Goal: Information Seeking & Learning: Check status

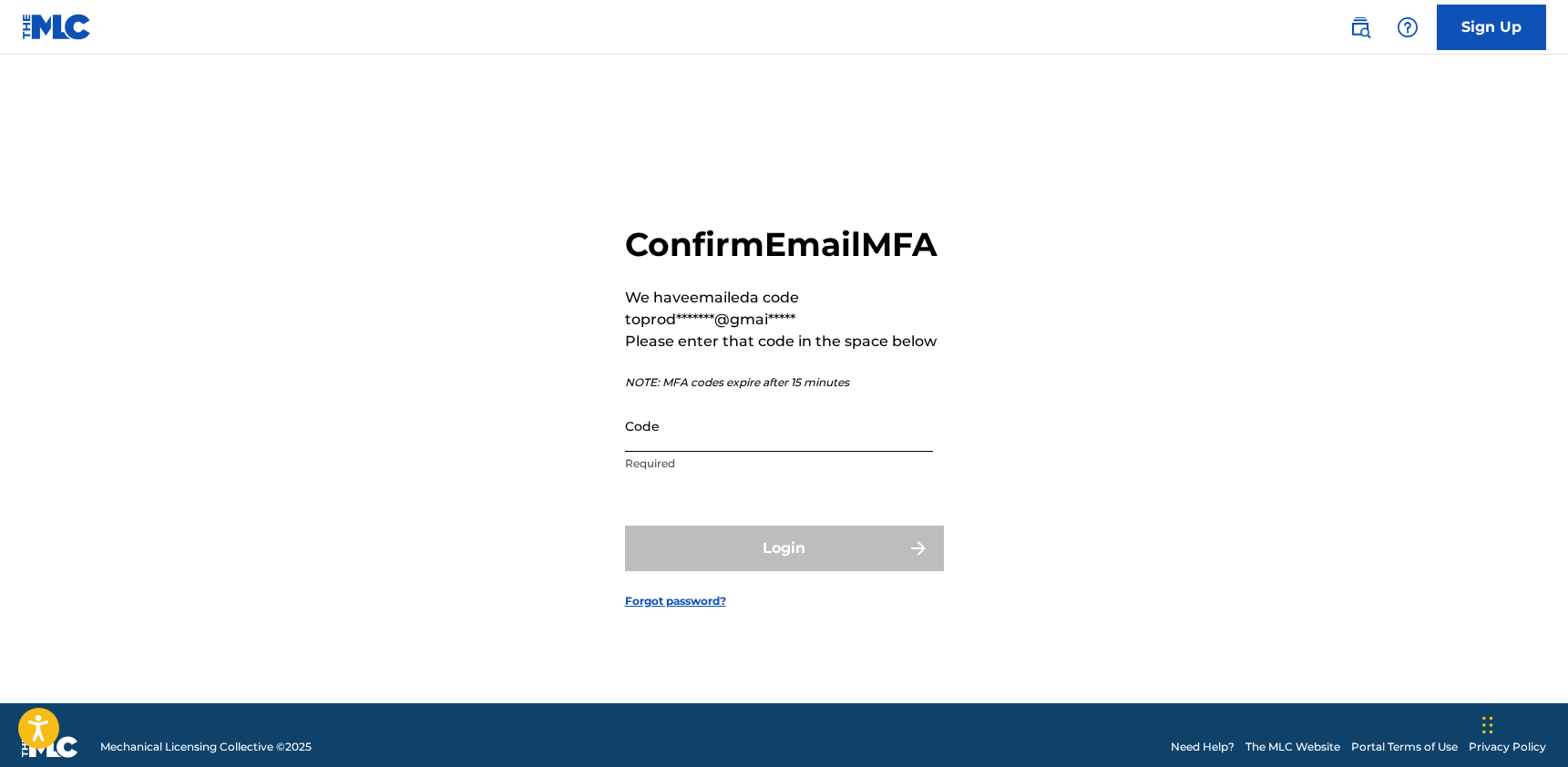
click at [729, 451] on input "Code" at bounding box center [778, 426] width 308 height 52
paste input "962382"
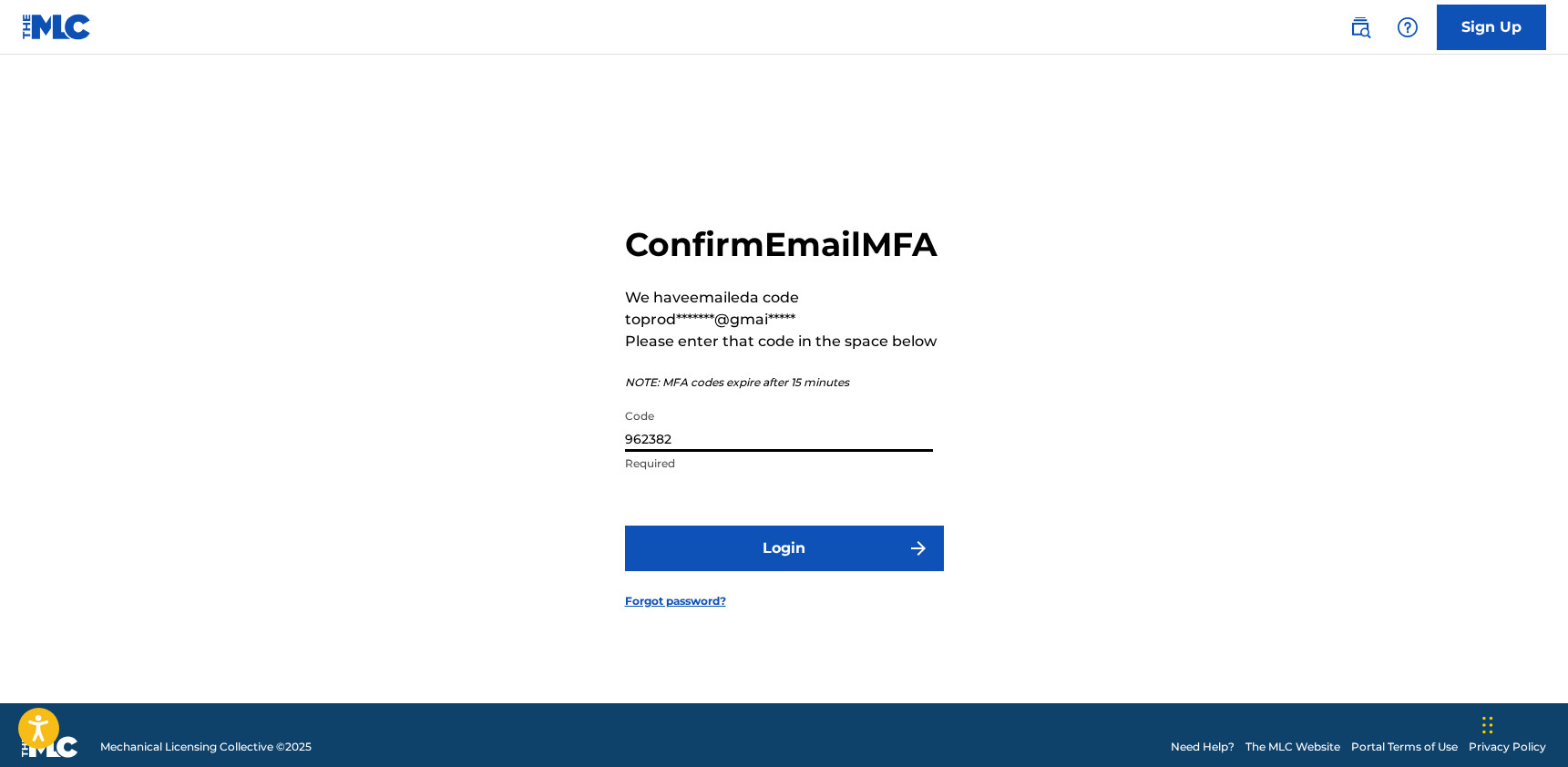
type input "962382"
click at [808, 538] on form "Confirm Email MFA We have emailed a code to prod*******@gmai***** Please enter …" at bounding box center [784, 401] width 319 height 603
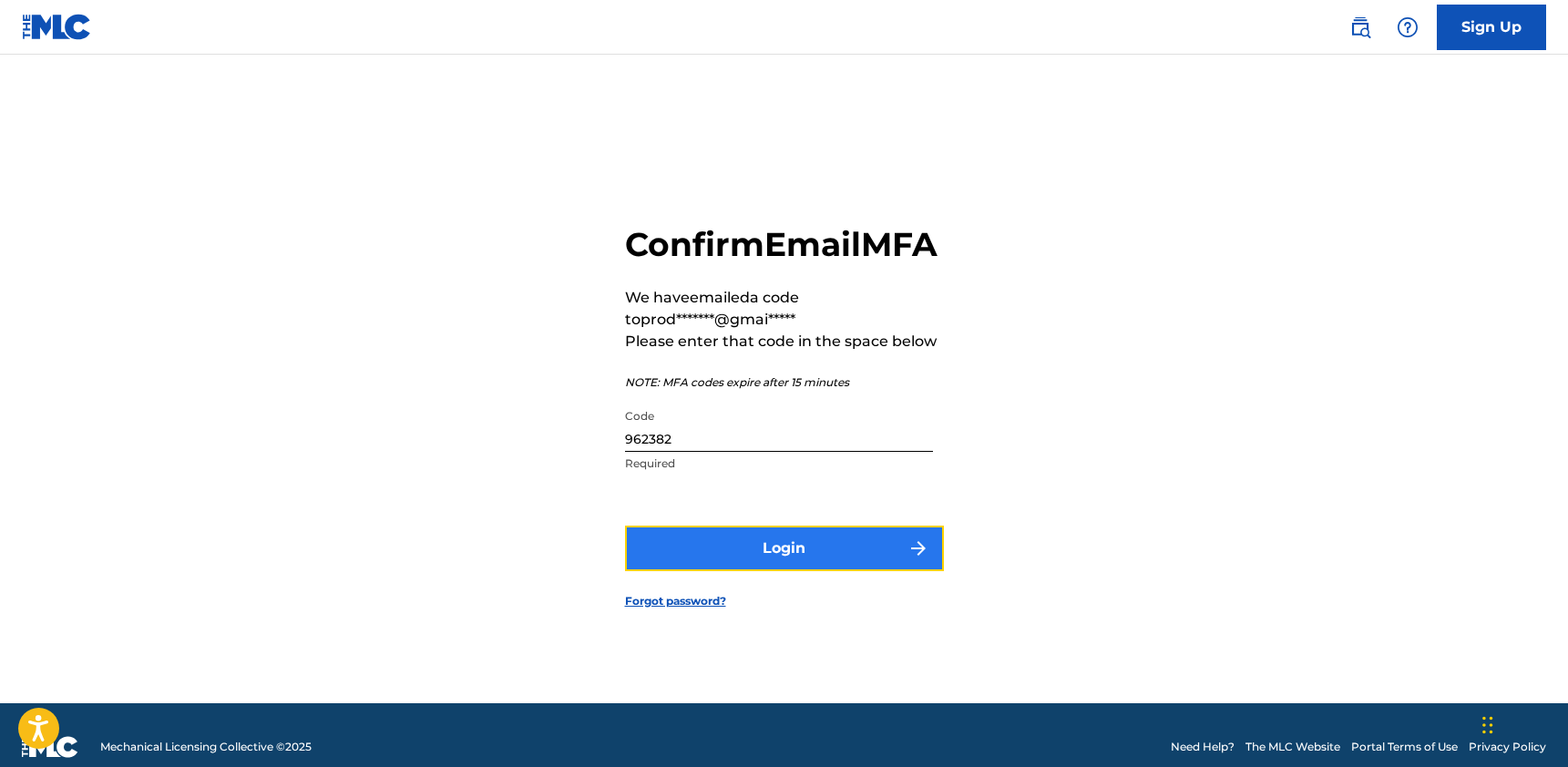
click at [808, 549] on button "Login" at bounding box center [784, 548] width 319 height 45
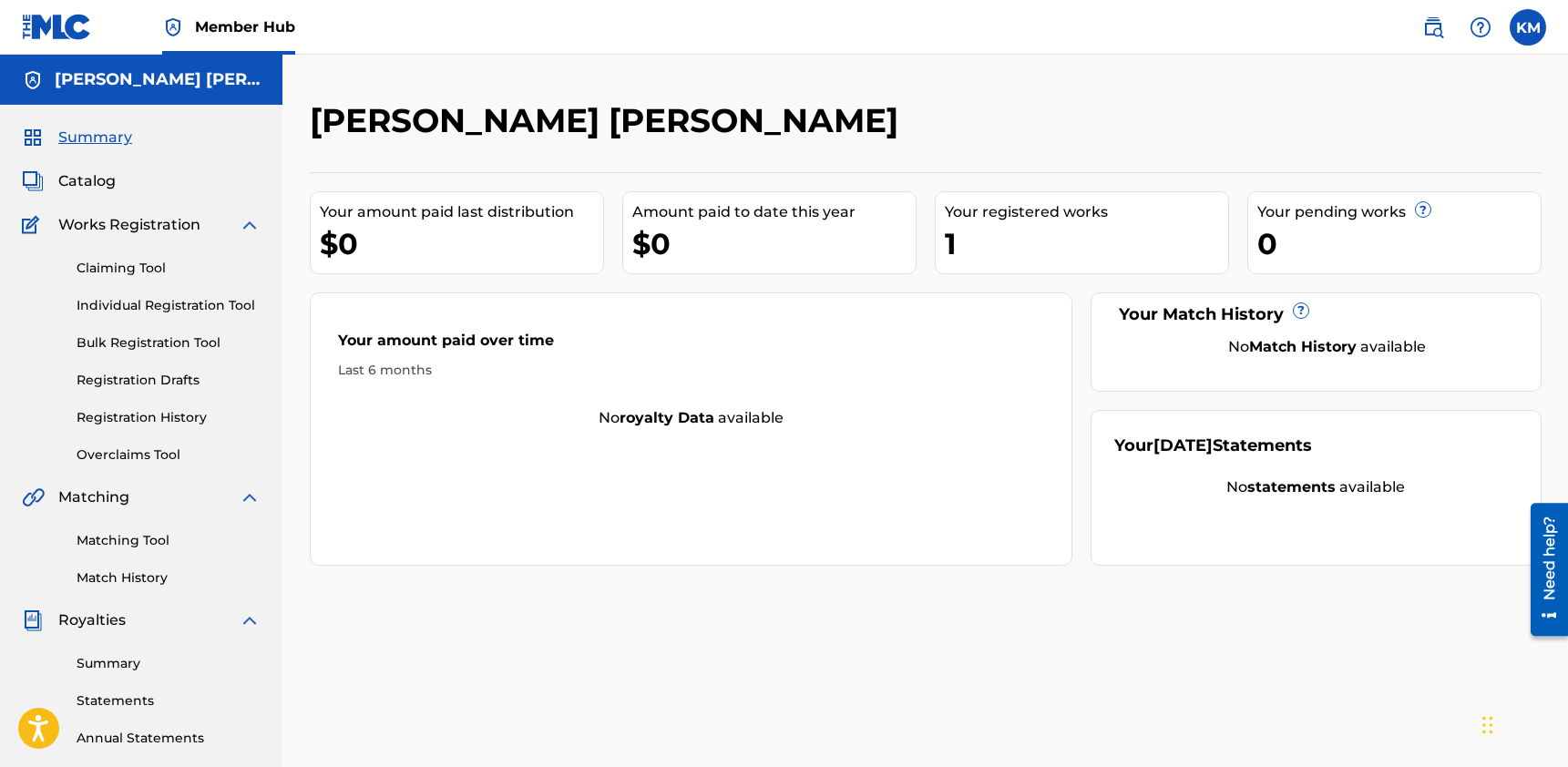
click at [1112, 237] on div "1" at bounding box center [1086, 244] width 283 height 41
click at [1001, 258] on div "1" at bounding box center [1086, 244] width 283 height 41
click at [108, 184] on span "Catalog" at bounding box center [87, 181] width 57 height 22
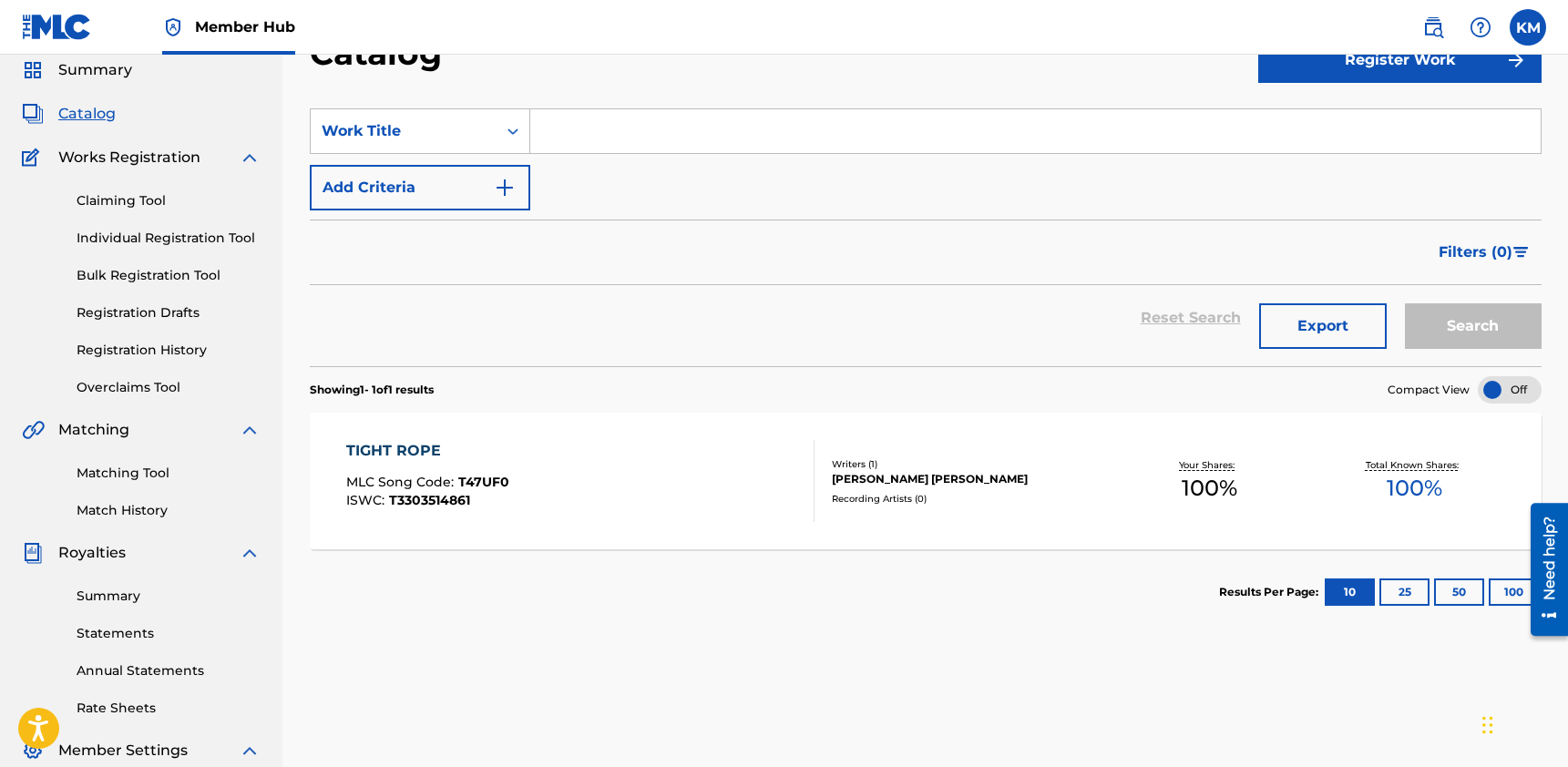
scroll to position [90, 0]
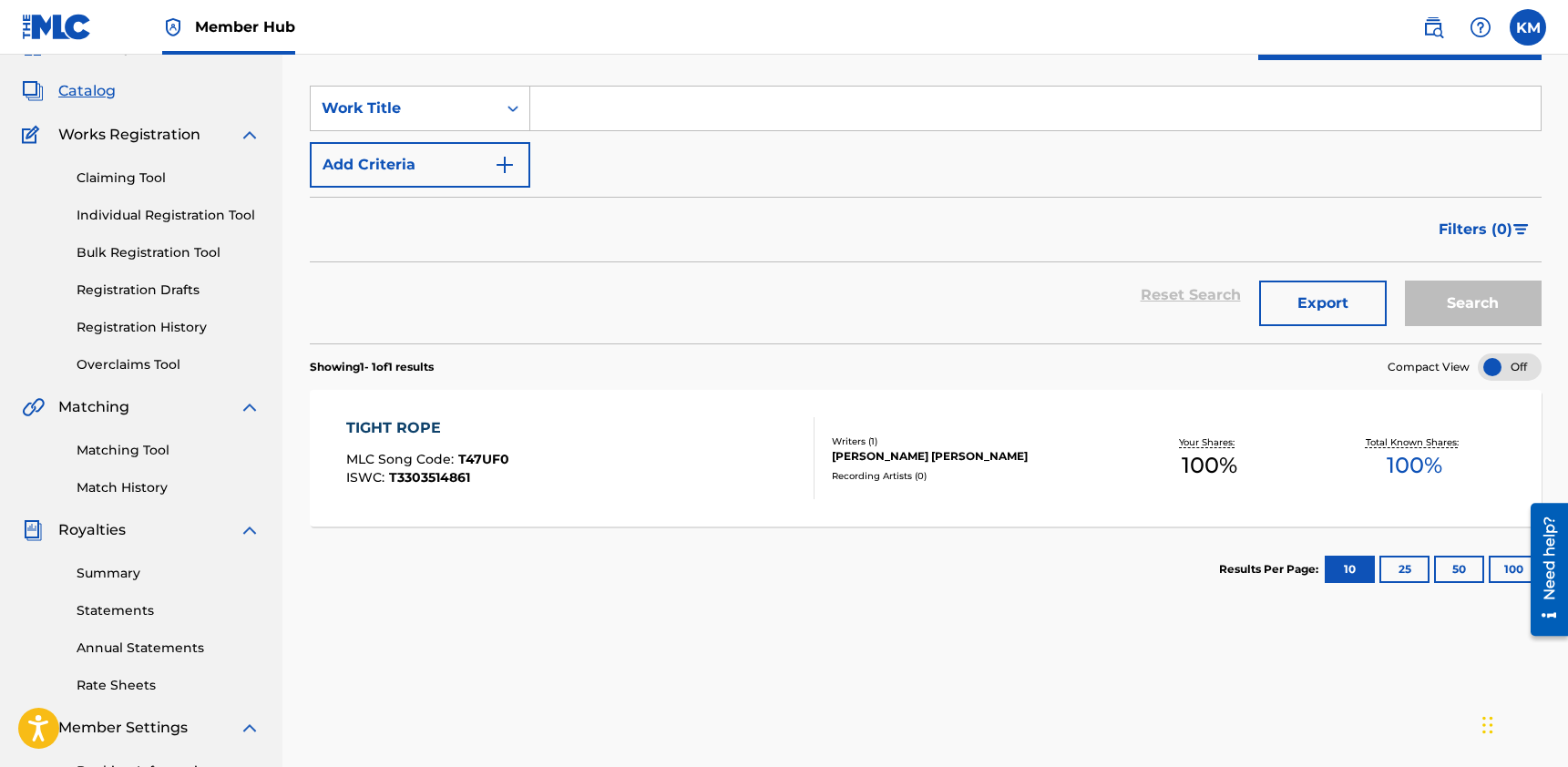
click at [893, 469] on div "Recording Artists ( 0 )" at bounding box center [969, 476] width 275 height 14
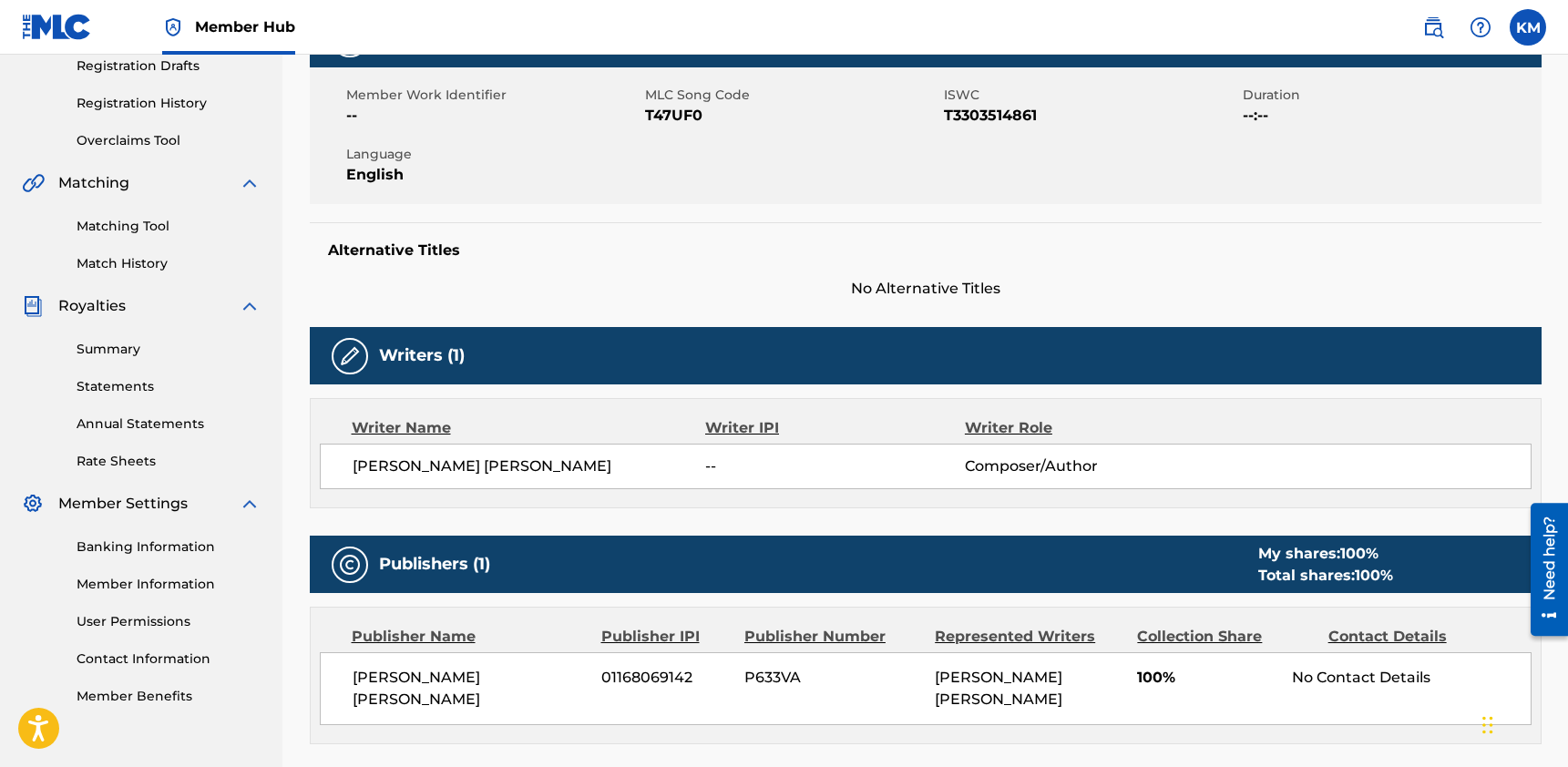
scroll to position [511, 0]
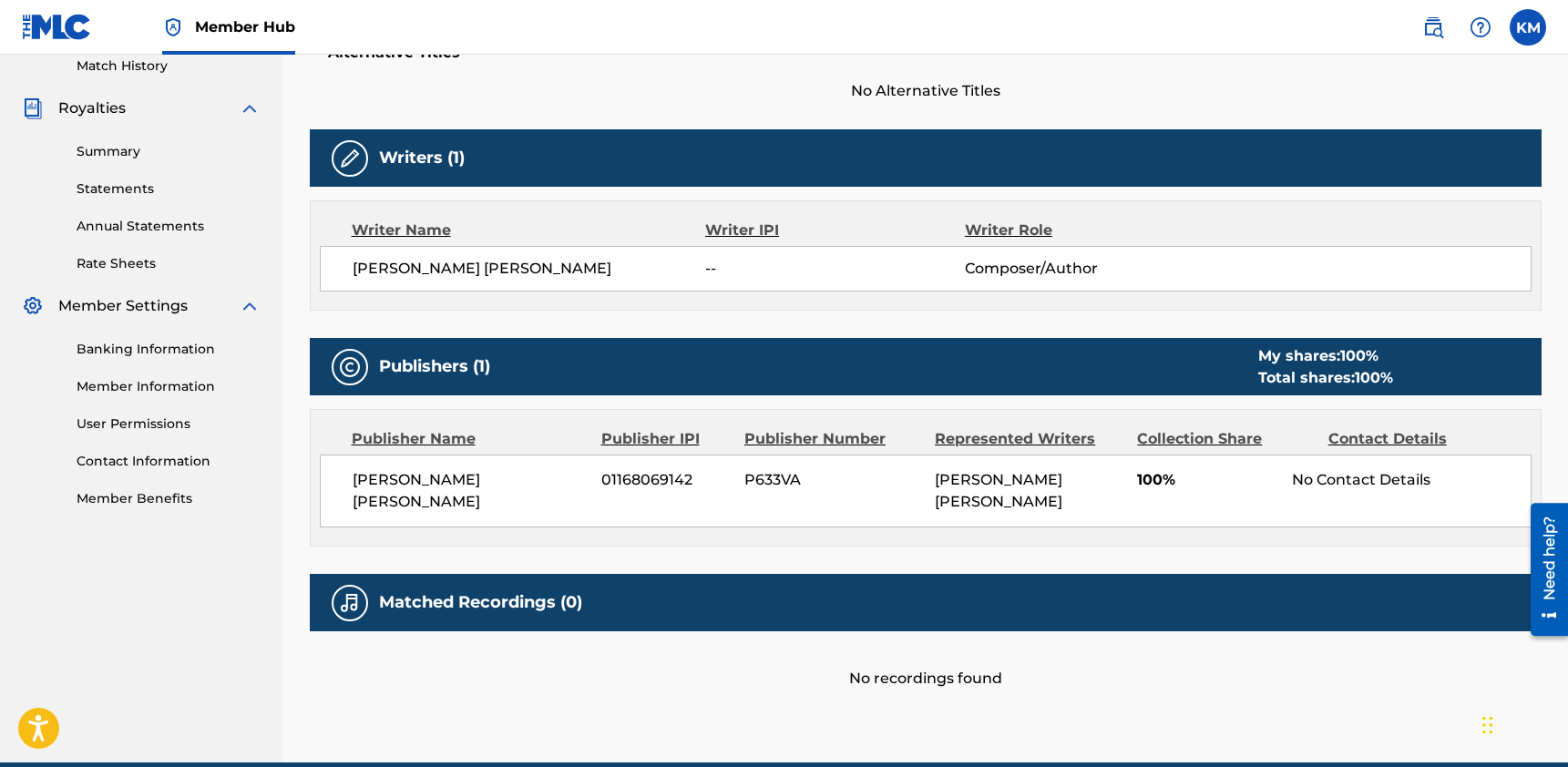
click at [582, 601] on h5 "Matched Recordings (0)" at bounding box center [480, 602] width 204 height 21
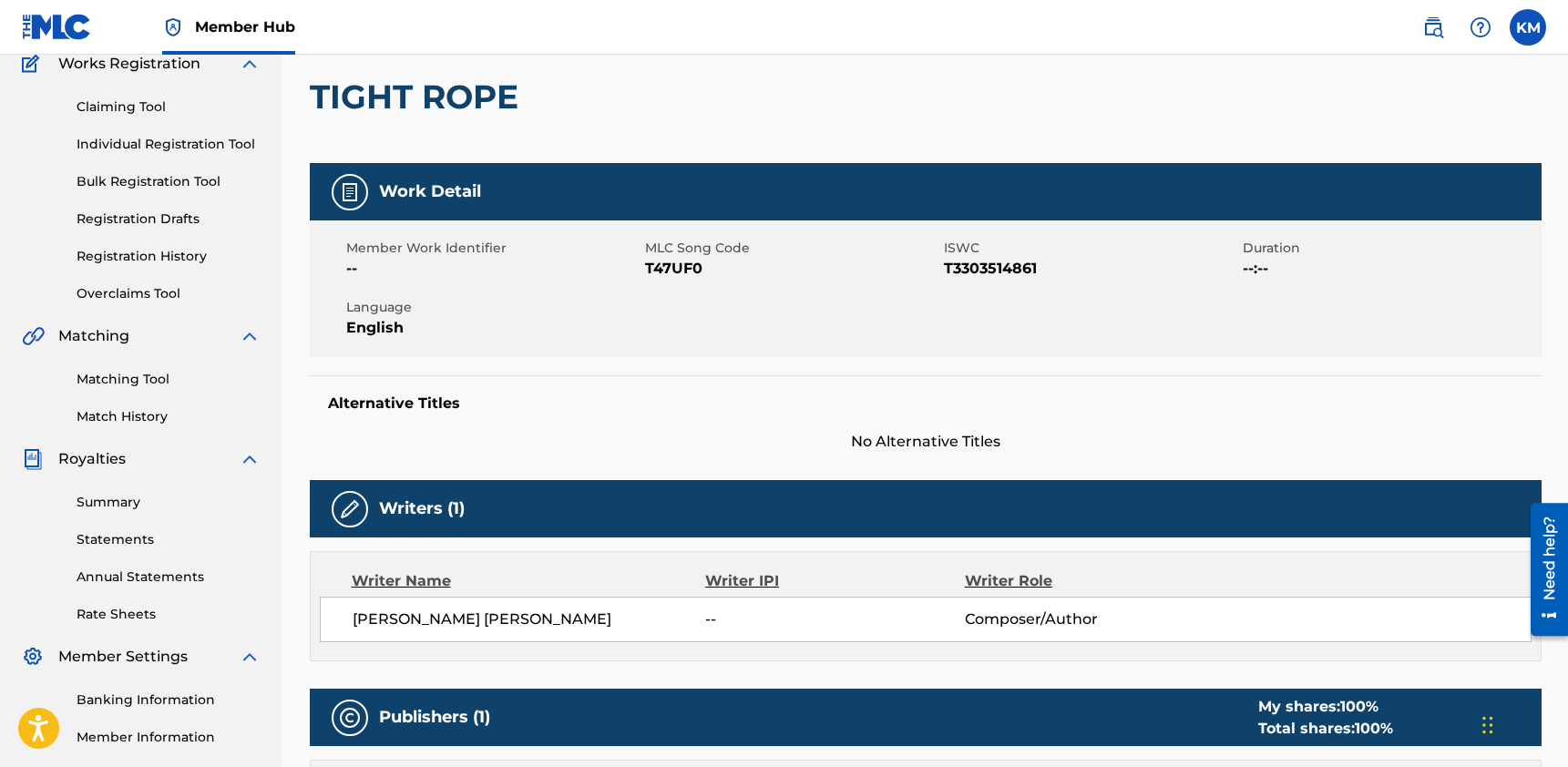
scroll to position [219, 0]
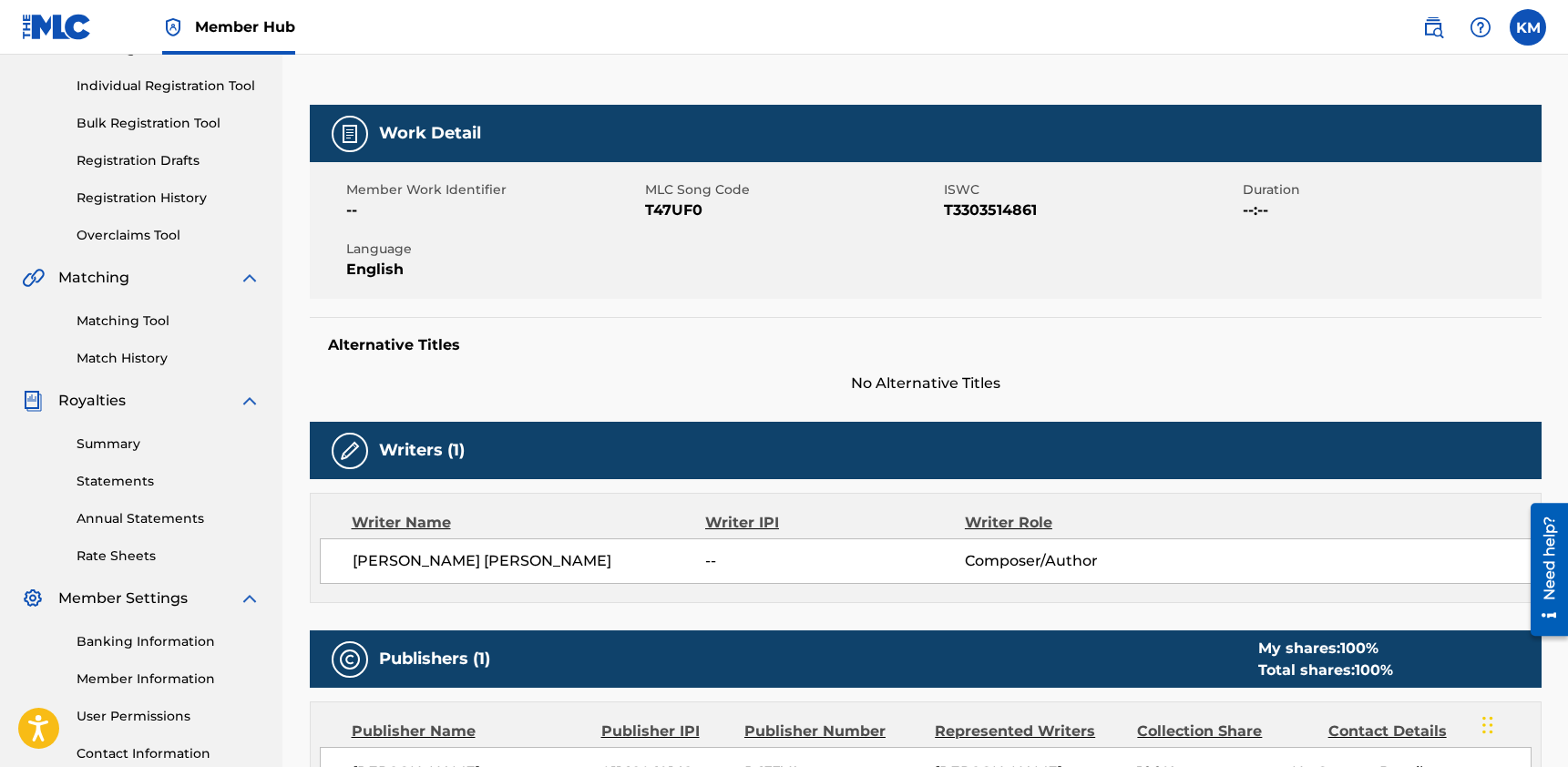
click at [110, 384] on div "Summary Catalog Works Registration Claiming Tool Individual Registration Tool B…" at bounding box center [141, 353] width 282 height 937
click at [113, 454] on div "Summary Statements Annual Statements Rate Sheets" at bounding box center [141, 489] width 239 height 154
click at [142, 449] on link "Summary" at bounding box center [168, 443] width 184 height 19
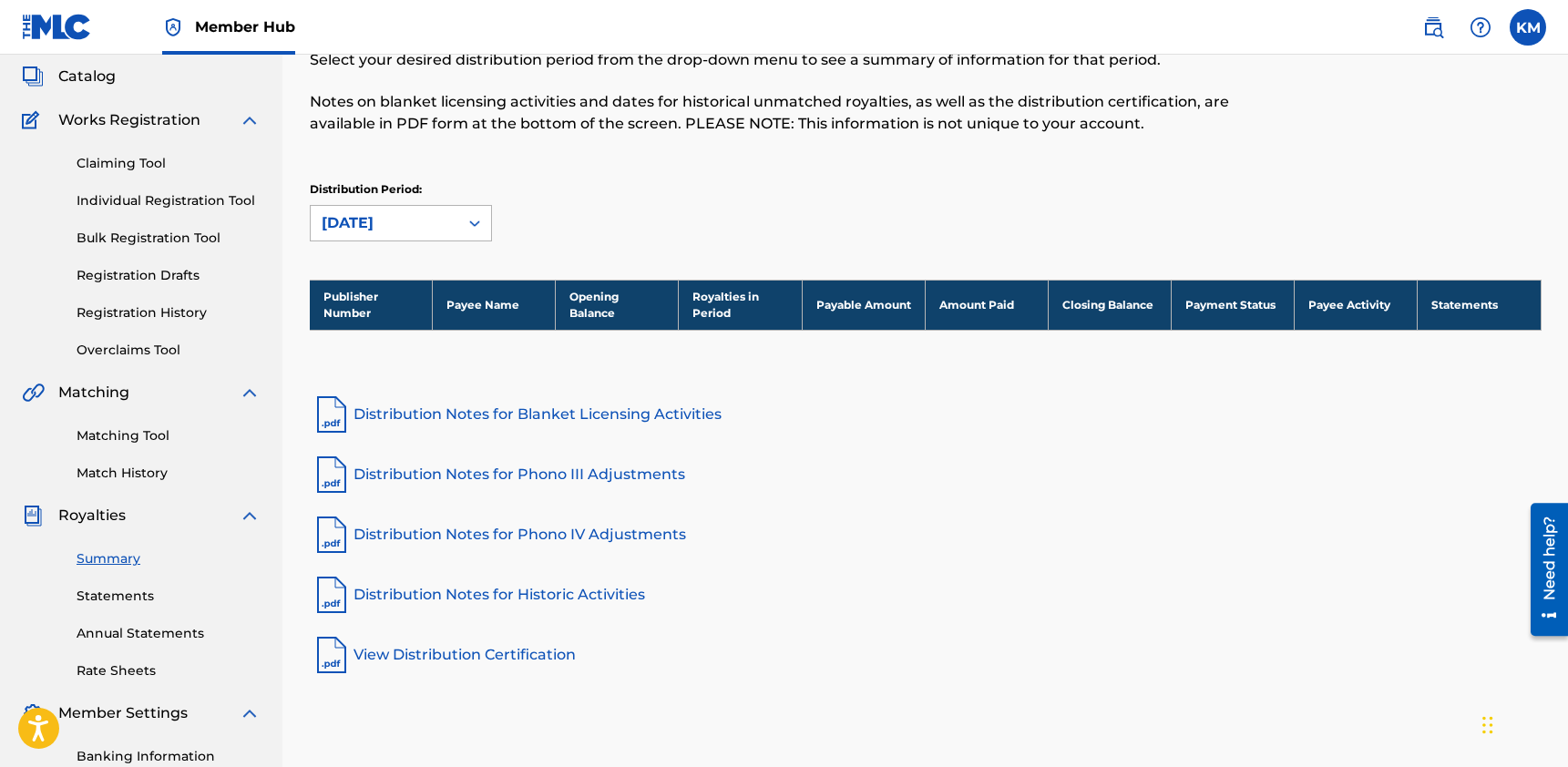
scroll to position [34, 0]
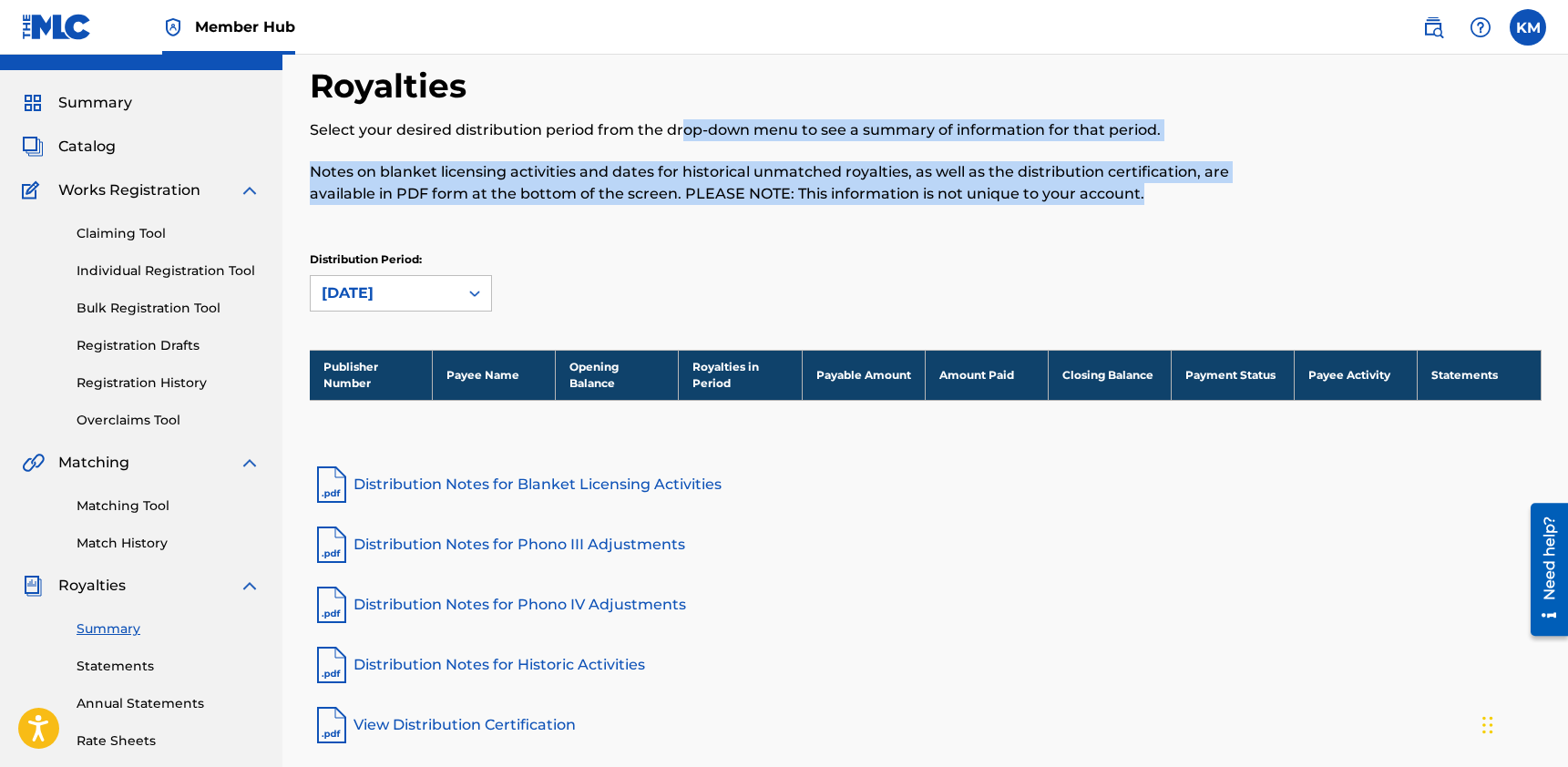
drag, startPoint x: 681, startPoint y: 137, endPoint x: 790, endPoint y: 219, distance: 136.4
click at [790, 219] on div "Royalties Select your desired distribution period from the drop-down menu to se…" at bounding box center [784, 146] width 948 height 160
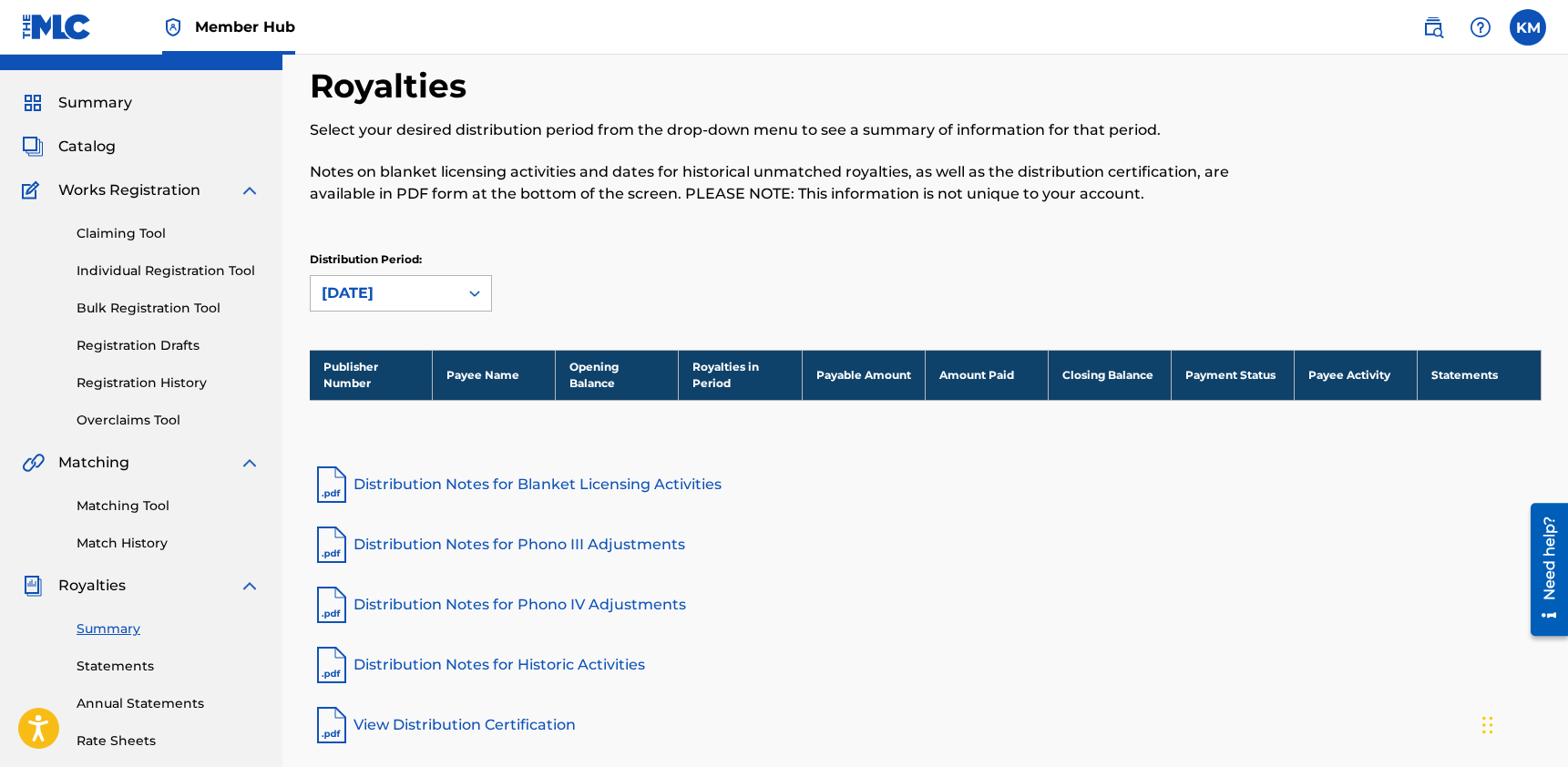
click at [419, 300] on div "[DATE]" at bounding box center [385, 293] width 126 height 22
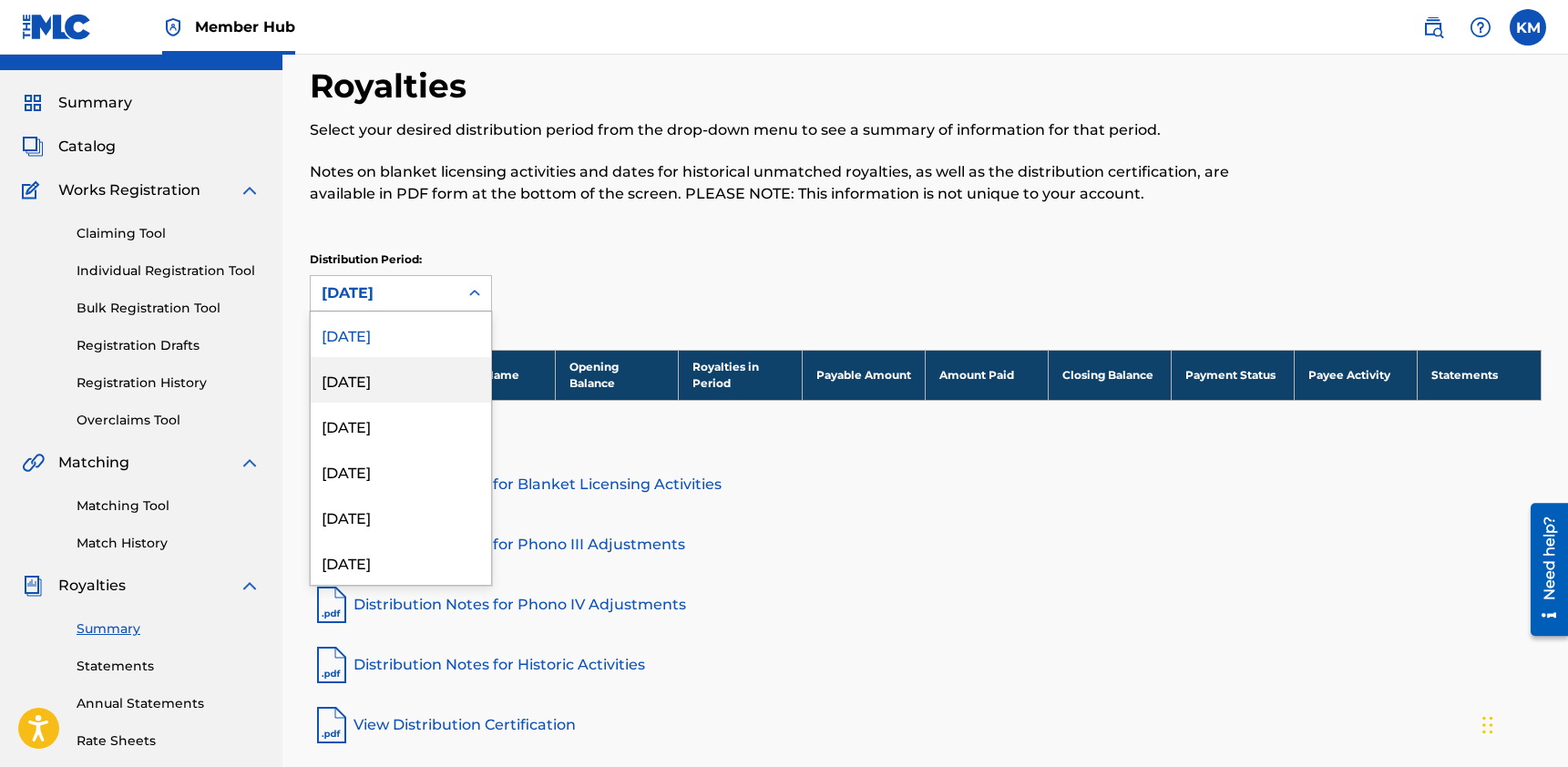
click at [404, 368] on div "[DATE]" at bounding box center [400, 380] width 180 height 45
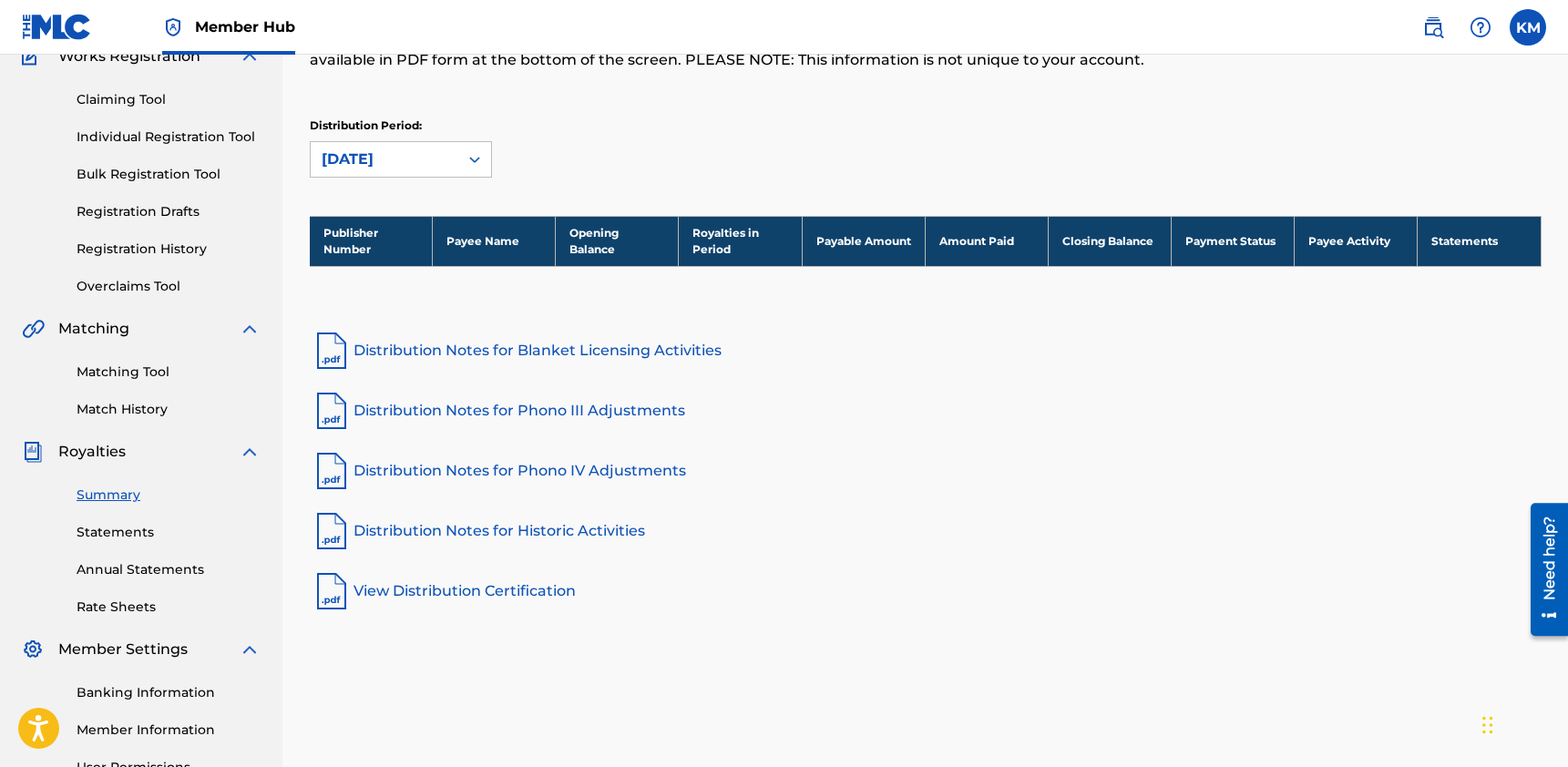
scroll to position [156, 0]
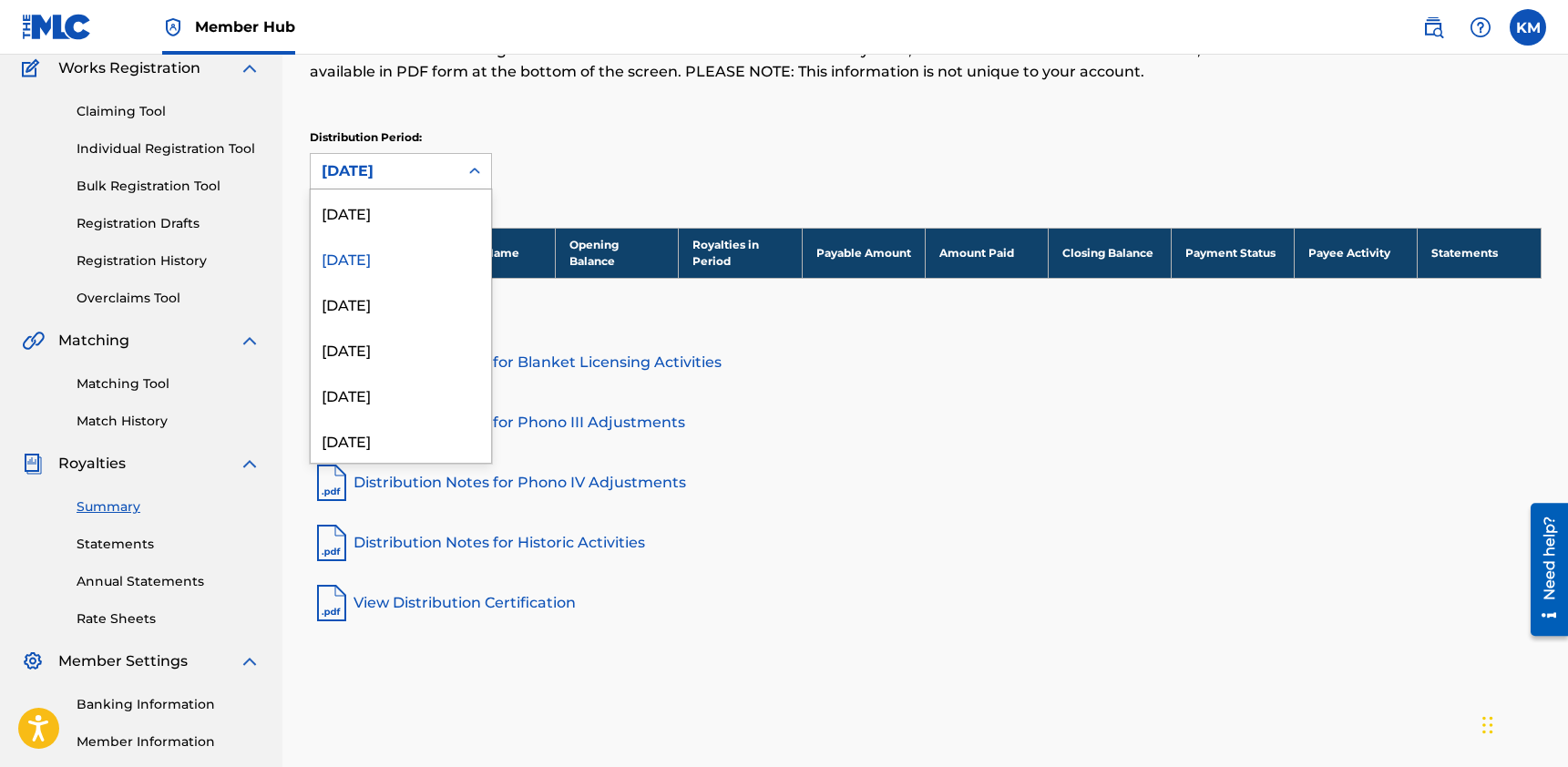
click at [420, 157] on div "[DATE]" at bounding box center [385, 171] width 148 height 34
click at [409, 215] on div "[DATE]" at bounding box center [400, 212] width 180 height 45
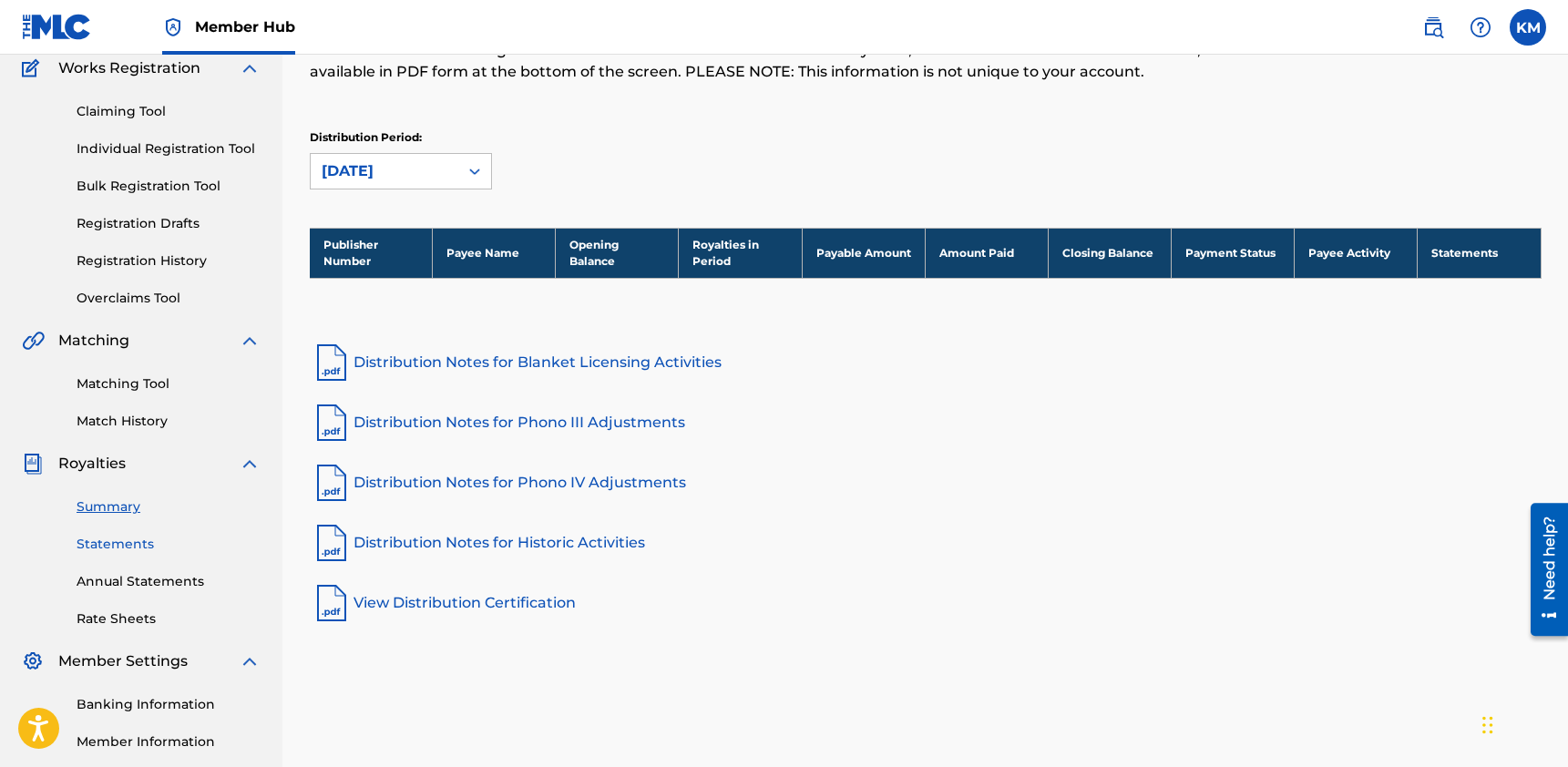
click at [150, 537] on link "Statements" at bounding box center [168, 544] width 184 height 19
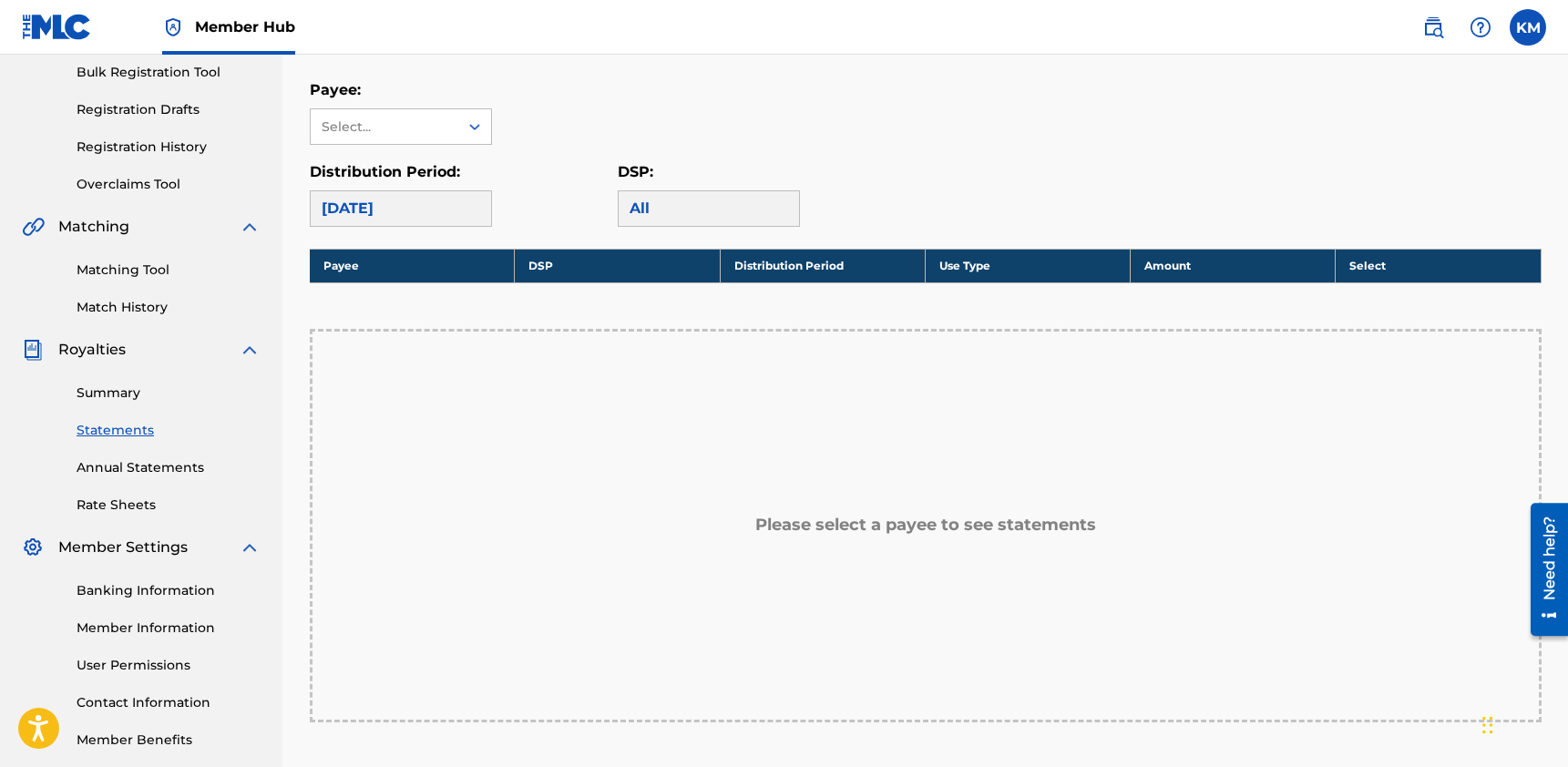
scroll to position [289, 0]
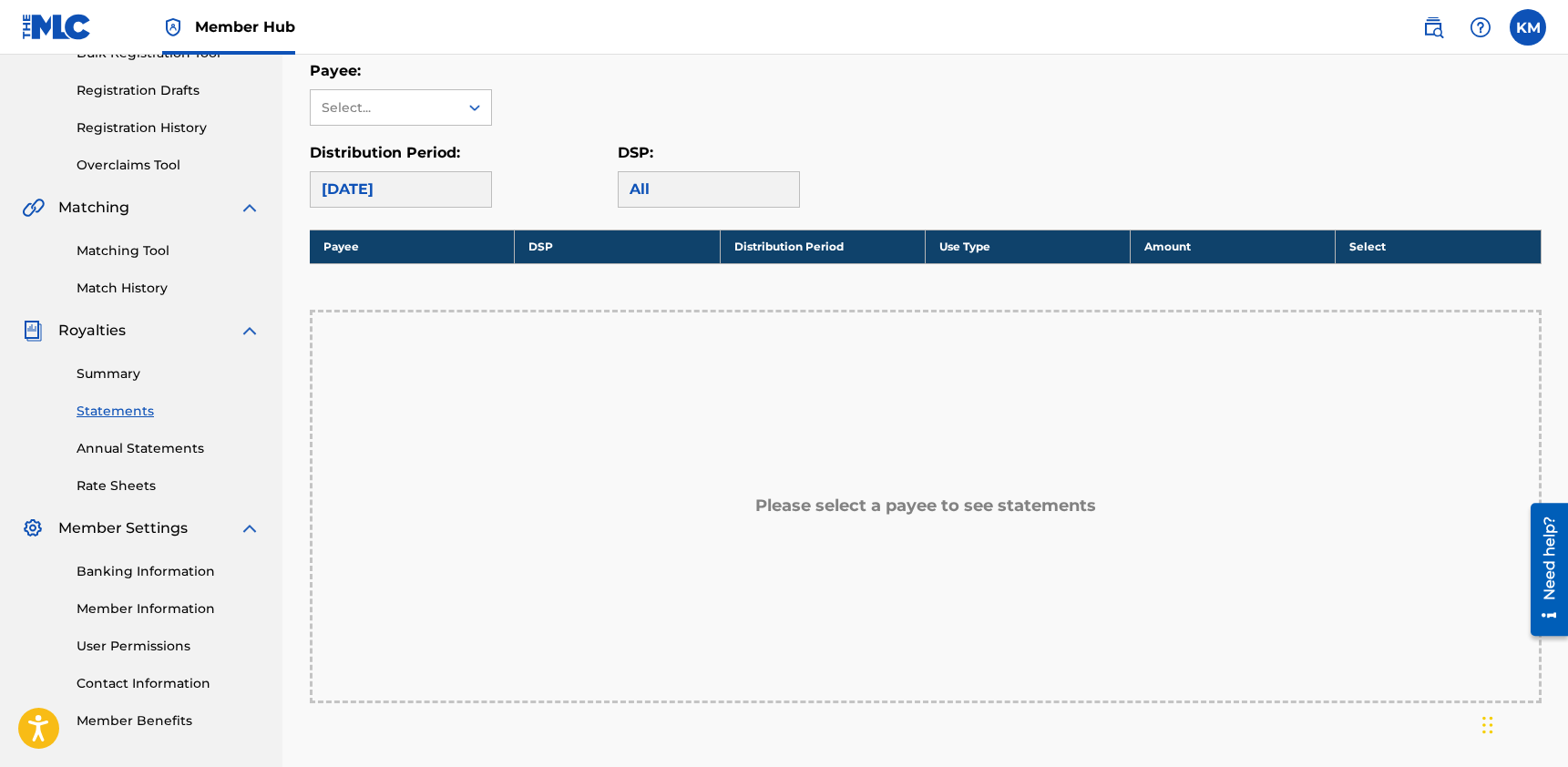
click at [443, 198] on div "[DATE]" at bounding box center [400, 189] width 182 height 36
click at [439, 182] on div "[DATE]" at bounding box center [400, 189] width 182 height 36
click at [452, 120] on div "Select..." at bounding box center [385, 107] width 148 height 34
click at [485, 92] on div at bounding box center [474, 107] width 32 height 32
click at [452, 195] on div "[DATE]" at bounding box center [400, 189] width 182 height 36
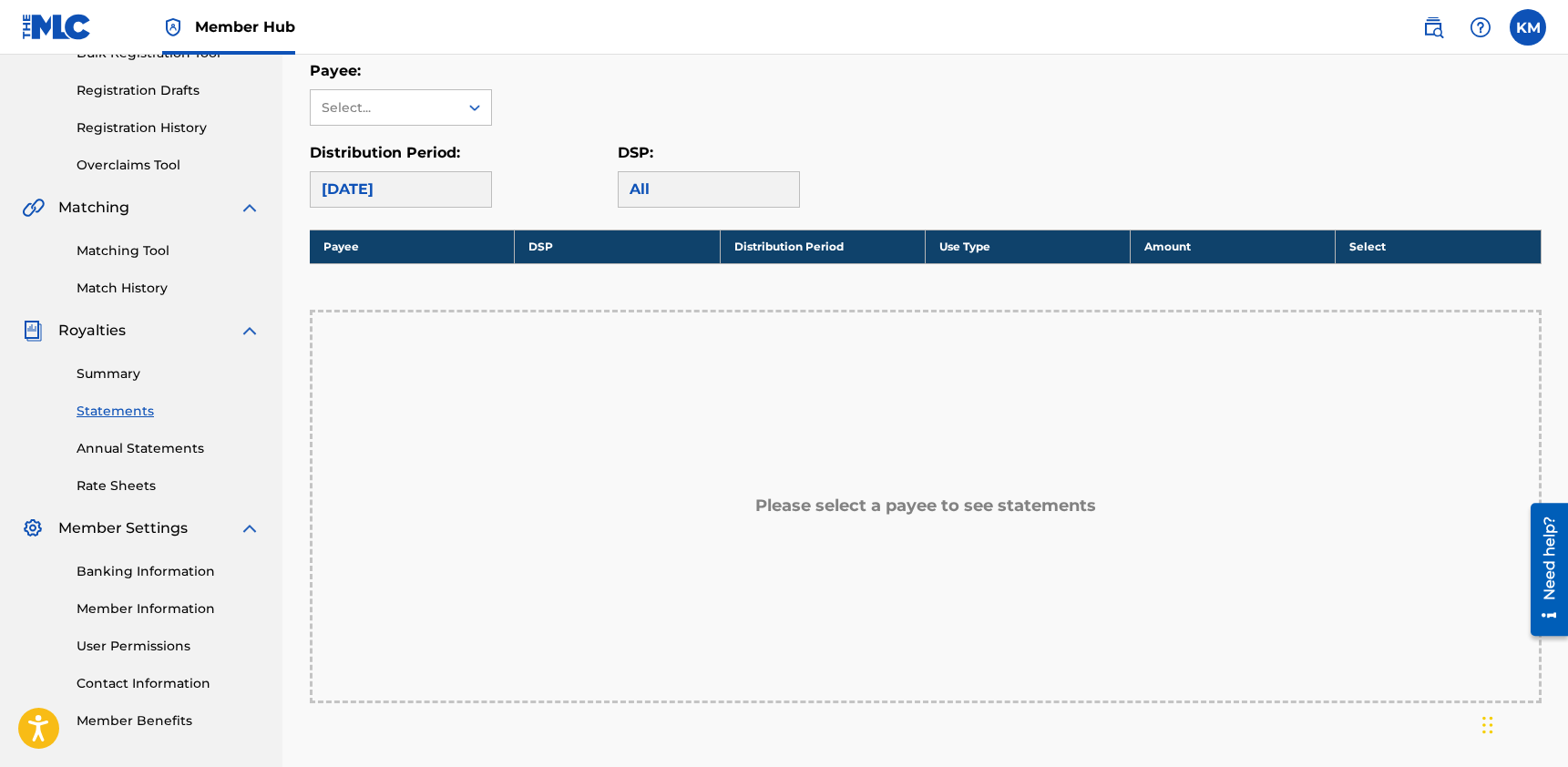
click at [426, 195] on div "[DATE]" at bounding box center [400, 189] width 182 height 36
click at [683, 189] on div "All" at bounding box center [708, 189] width 182 height 36
click at [637, 189] on div "All" at bounding box center [708, 189] width 182 height 36
click at [642, 191] on div "All" at bounding box center [708, 189] width 182 height 36
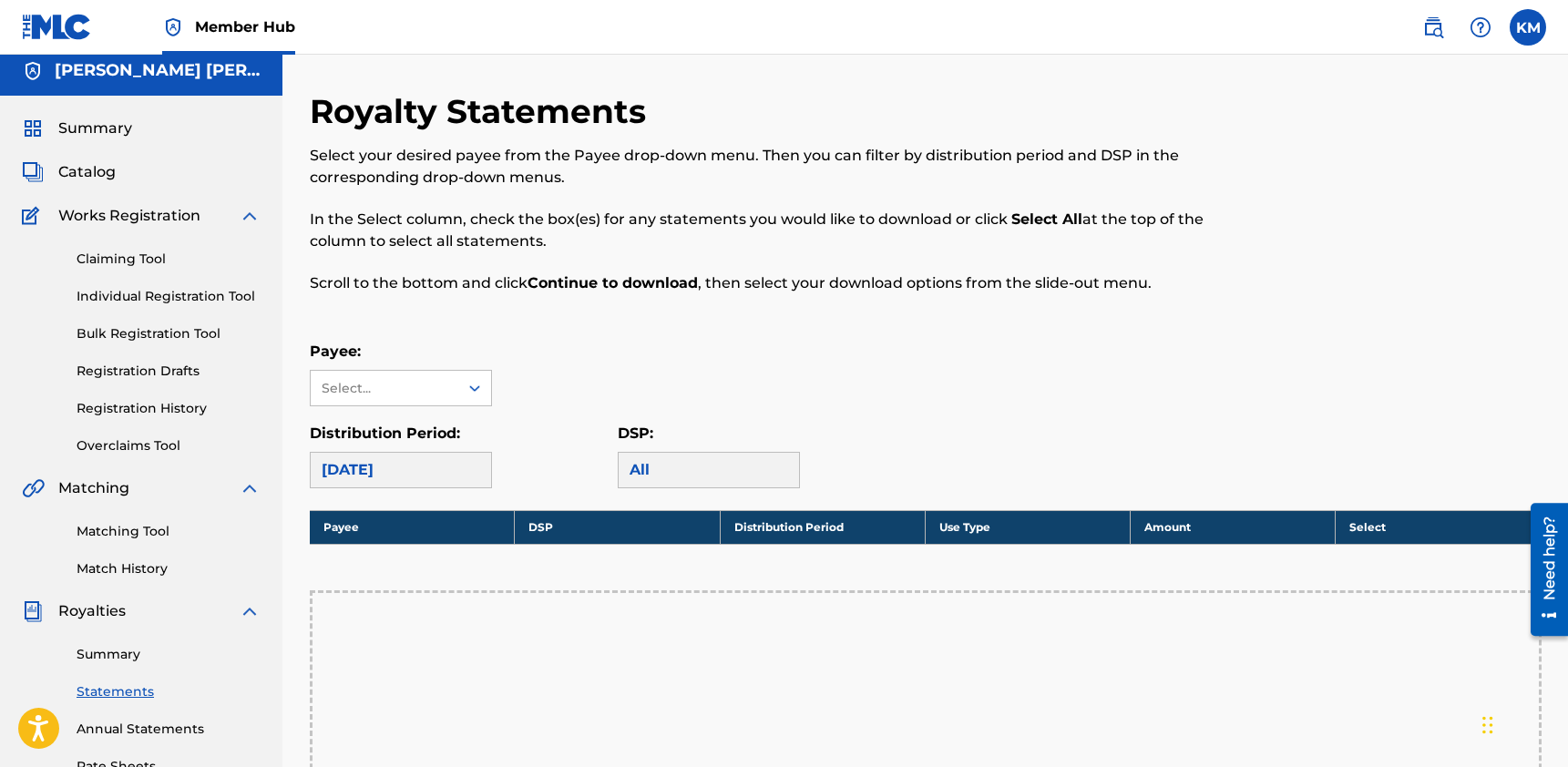
scroll to position [0, 0]
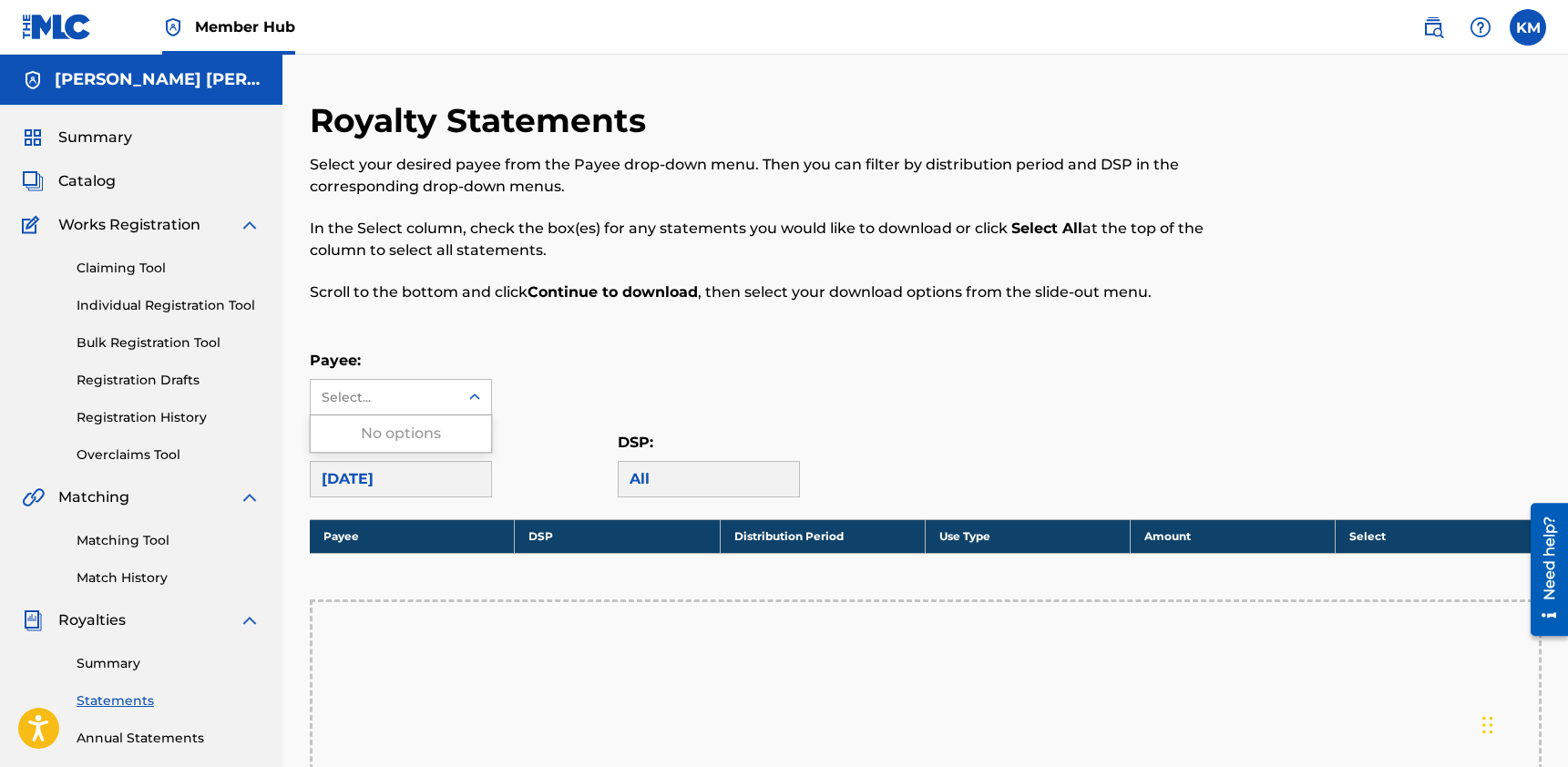
click at [477, 396] on icon at bounding box center [474, 396] width 11 height 6
click at [566, 348] on div "Royalty Statements Select your desired payee from the Payee drop-down menu. The…" at bounding box center [926, 642] width 1232 height 1084
click at [427, 487] on div "[DATE]" at bounding box center [400, 479] width 182 height 36
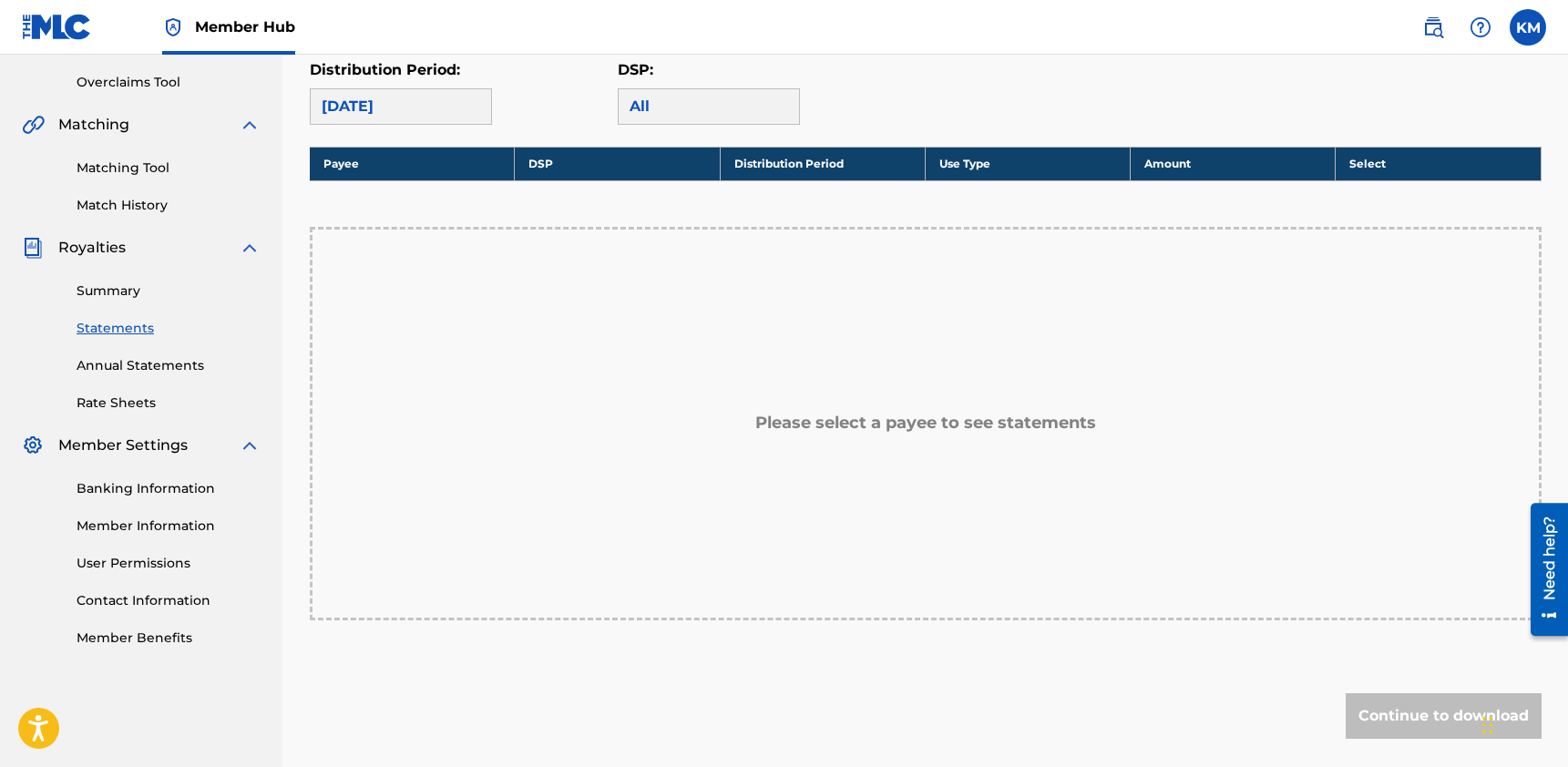
scroll to position [320, 0]
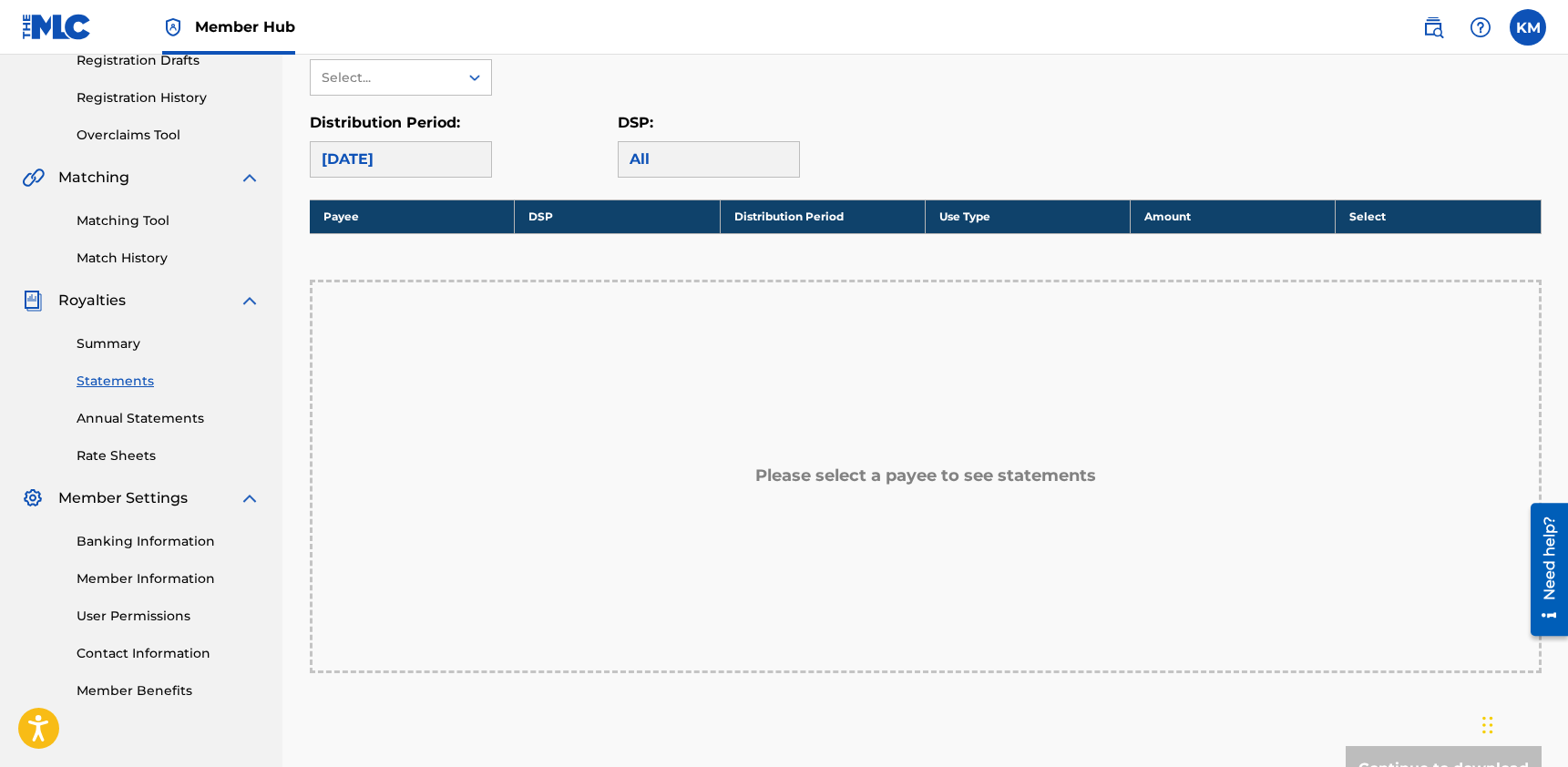
click at [1378, 200] on table "Payee DSP Distribution Period Use Type Amount Select" at bounding box center [926, 216] width 1232 height 34
click at [1373, 202] on th "Select" at bounding box center [1438, 216] width 205 height 33
click at [1371, 209] on th "Select" at bounding box center [1438, 216] width 205 height 33
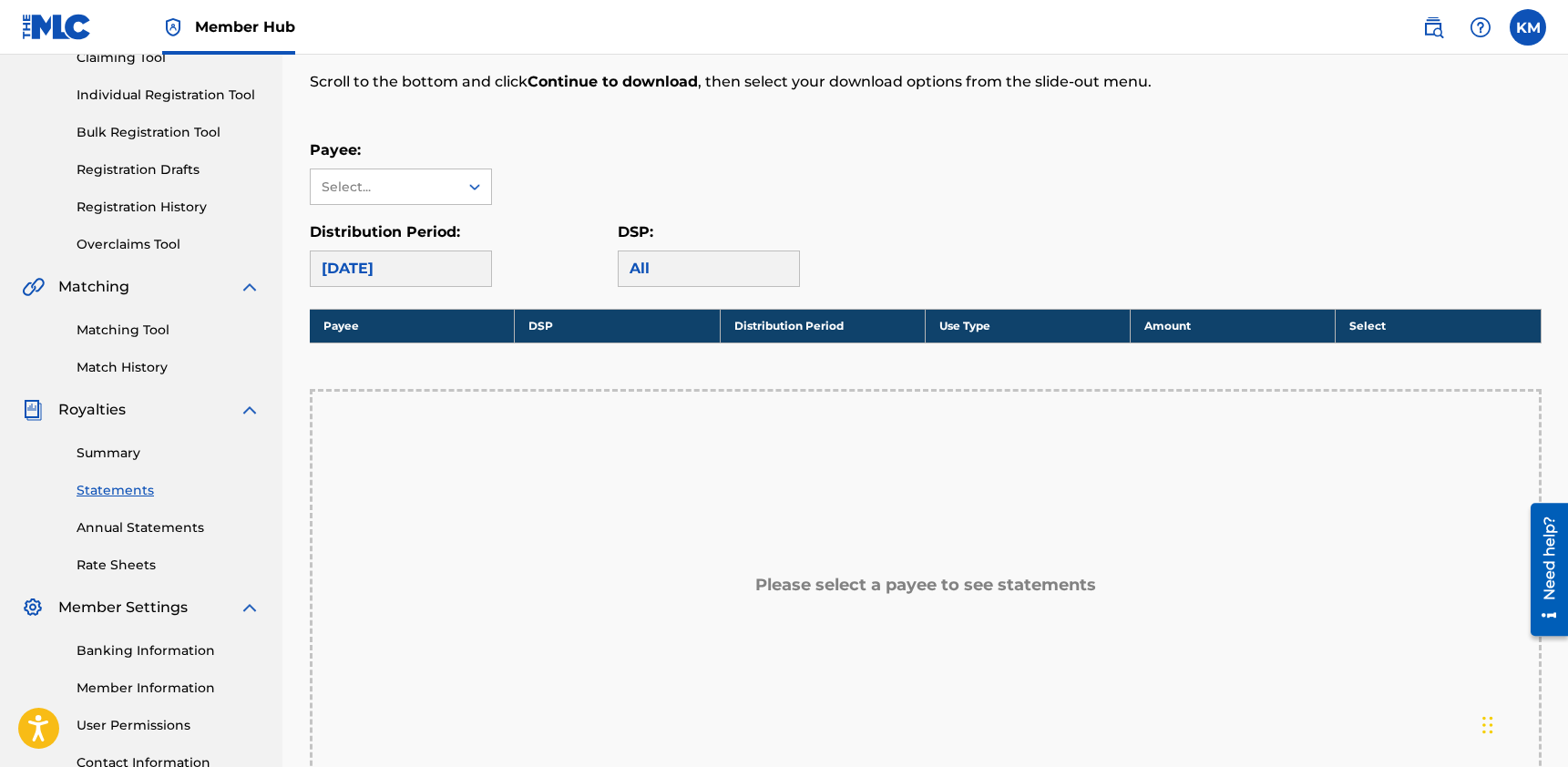
scroll to position [252, 0]
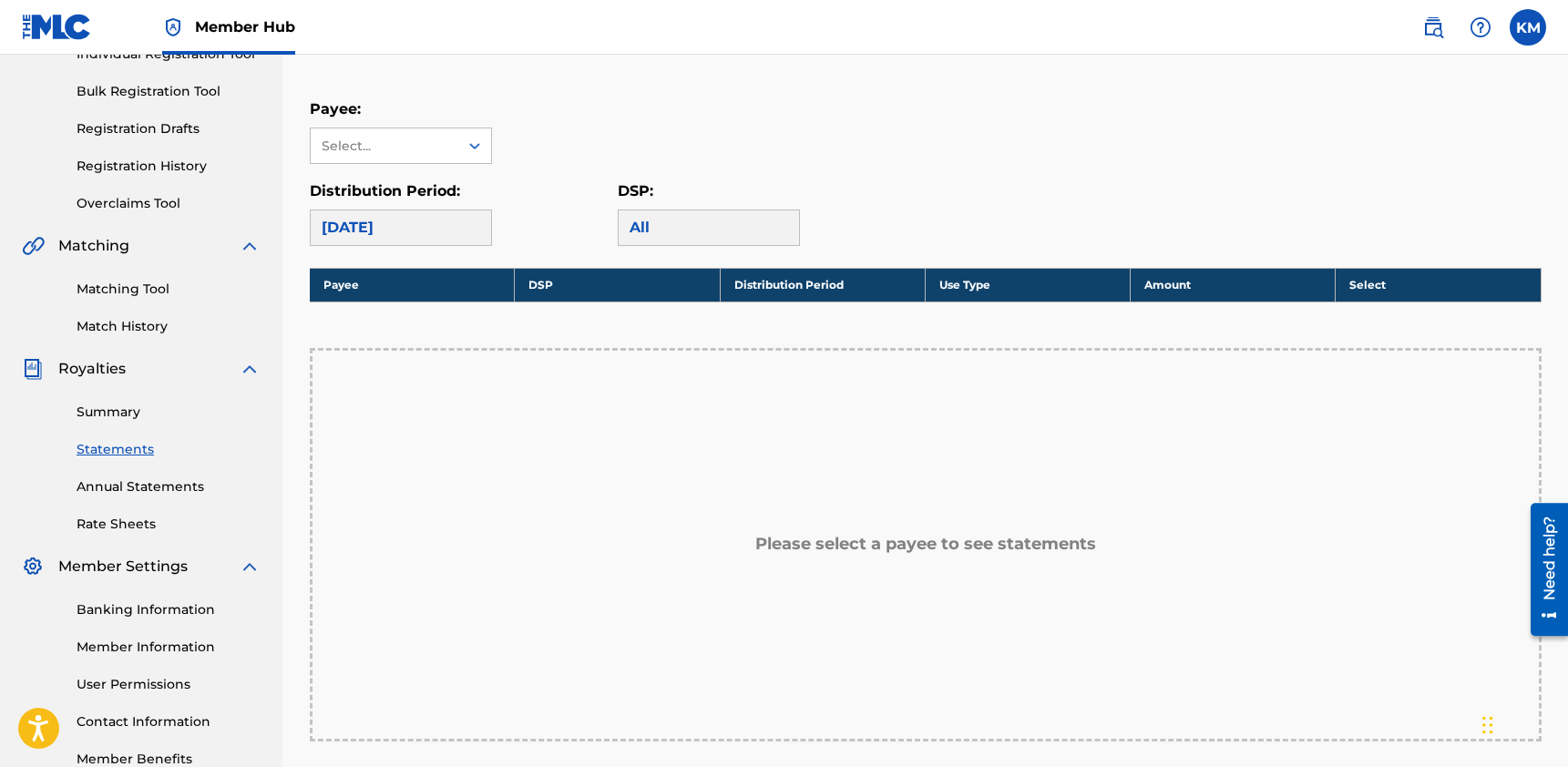
click at [809, 598] on div "Please select a payee to see statements" at bounding box center [926, 545] width 1232 height 393
click at [828, 556] on div "Please select a payee to see statements" at bounding box center [926, 545] width 1232 height 393
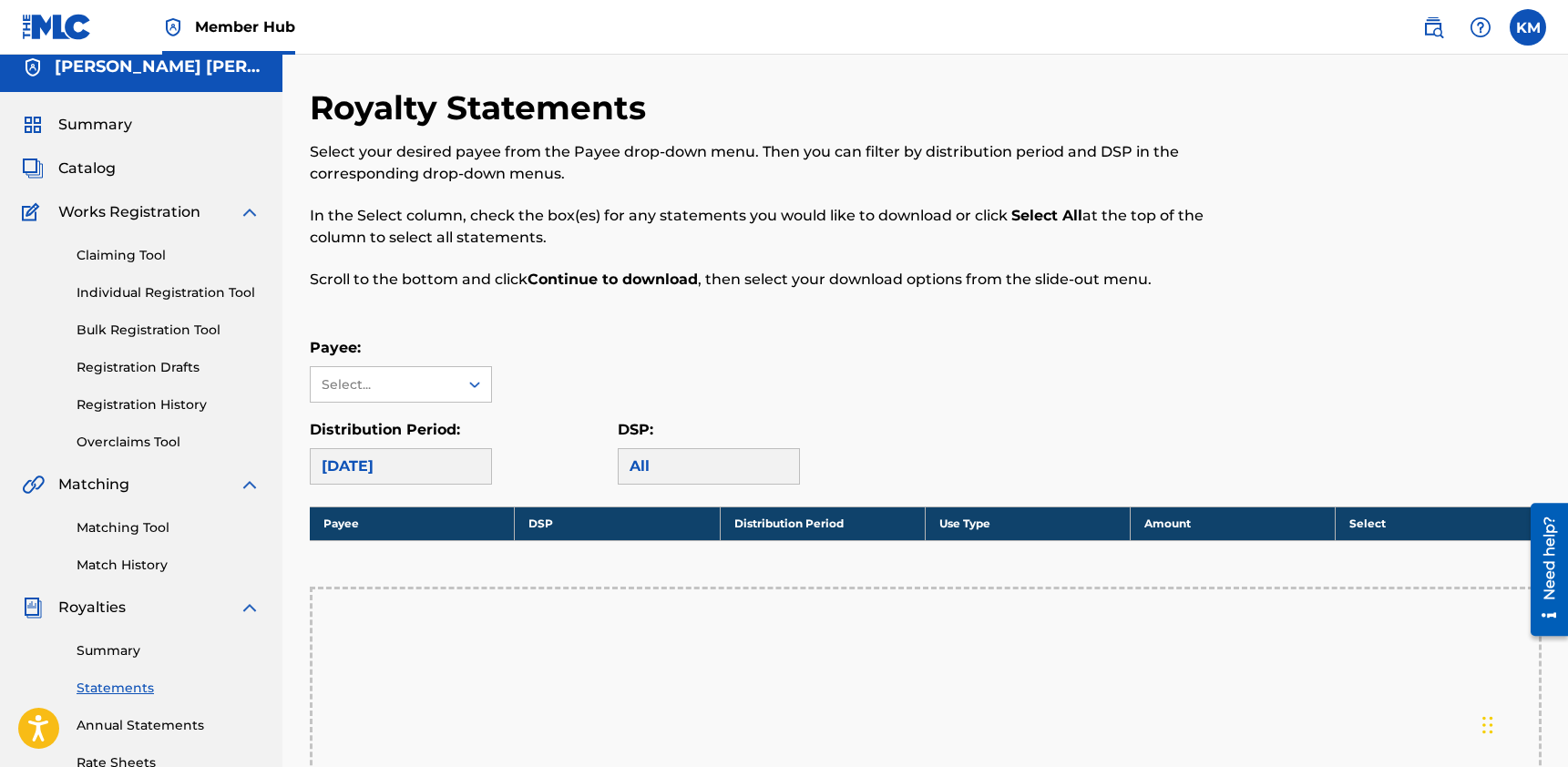
scroll to position [0, 0]
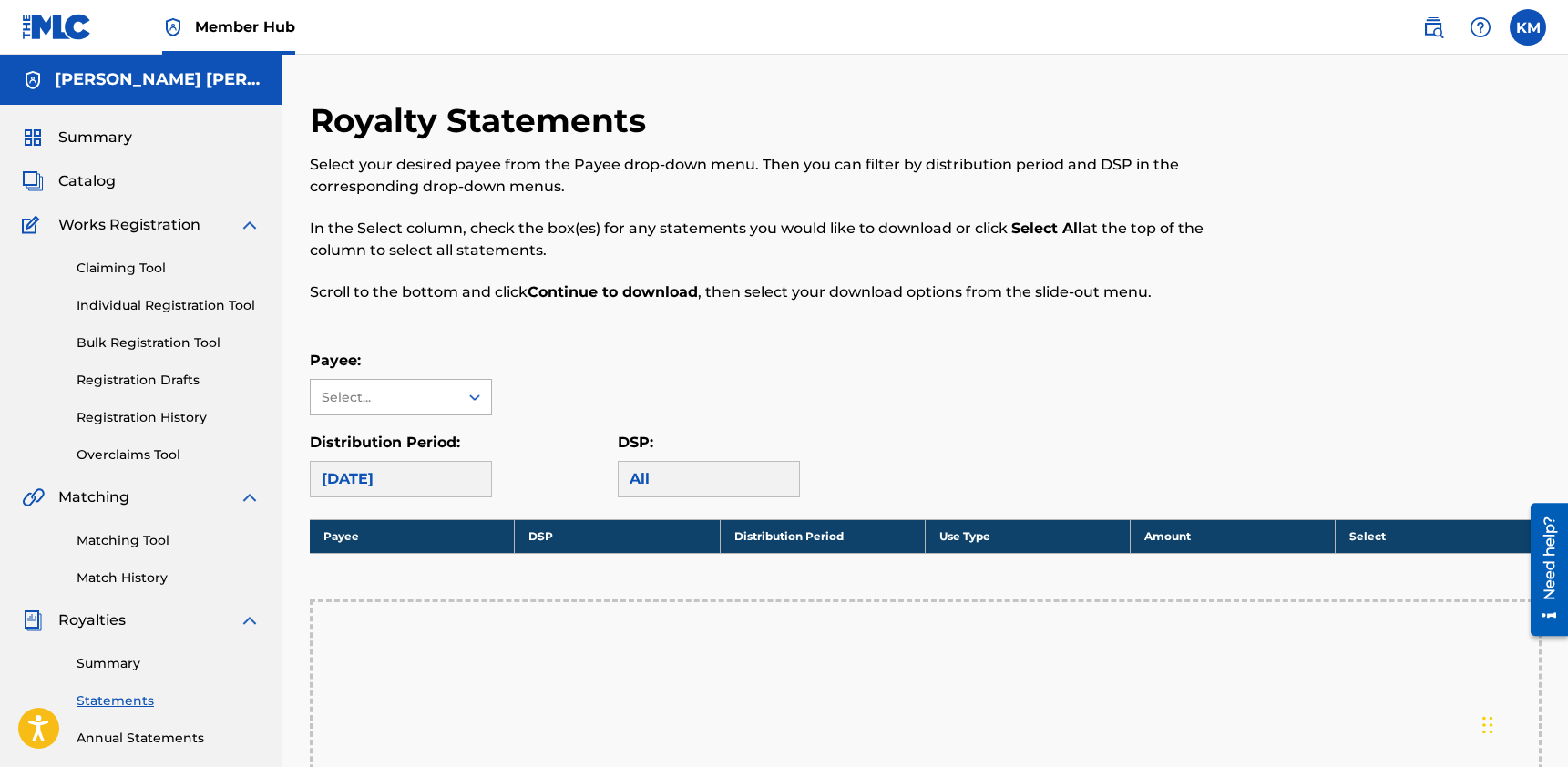
click at [376, 384] on div "Select..." at bounding box center [385, 396] width 148 height 34
click at [428, 432] on div "No options" at bounding box center [400, 433] width 180 height 36
click at [476, 400] on icon at bounding box center [474, 397] width 19 height 19
